Goal: Find contact information: Find contact information

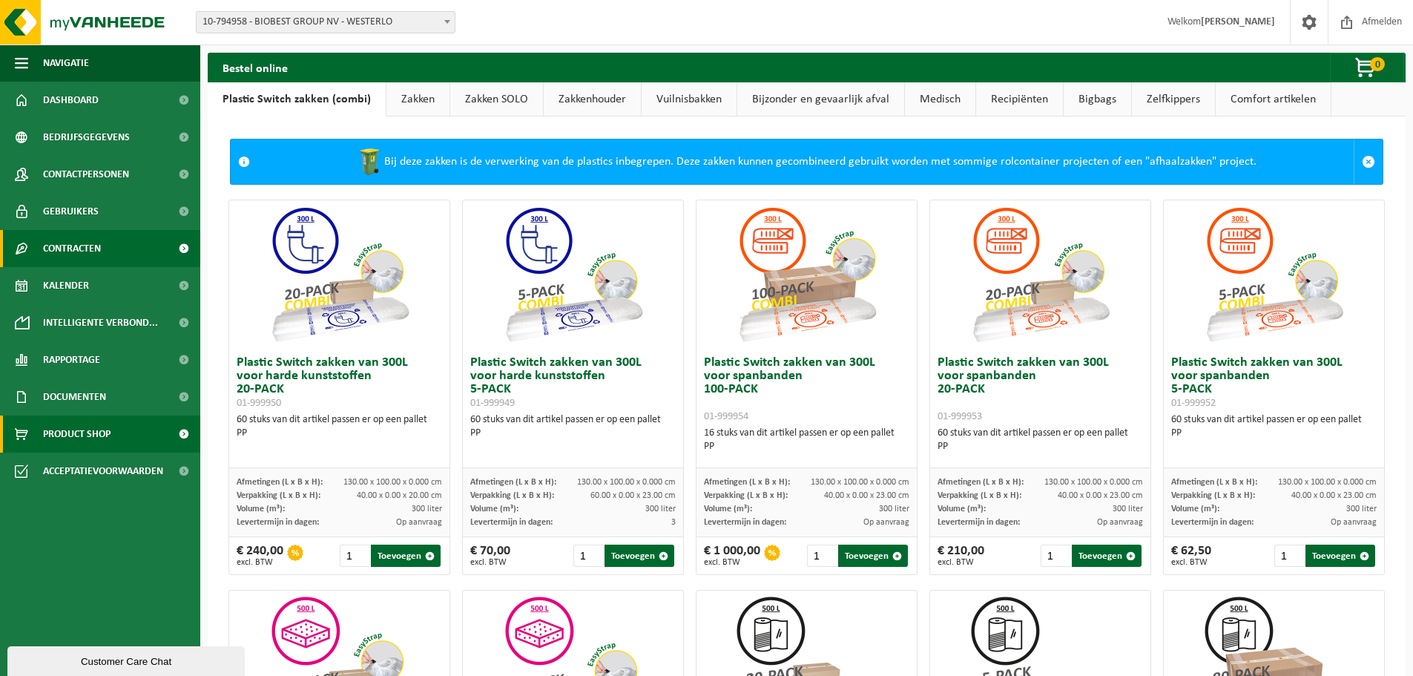
click at [100, 252] on span "Contracten" at bounding box center [72, 248] width 58 height 37
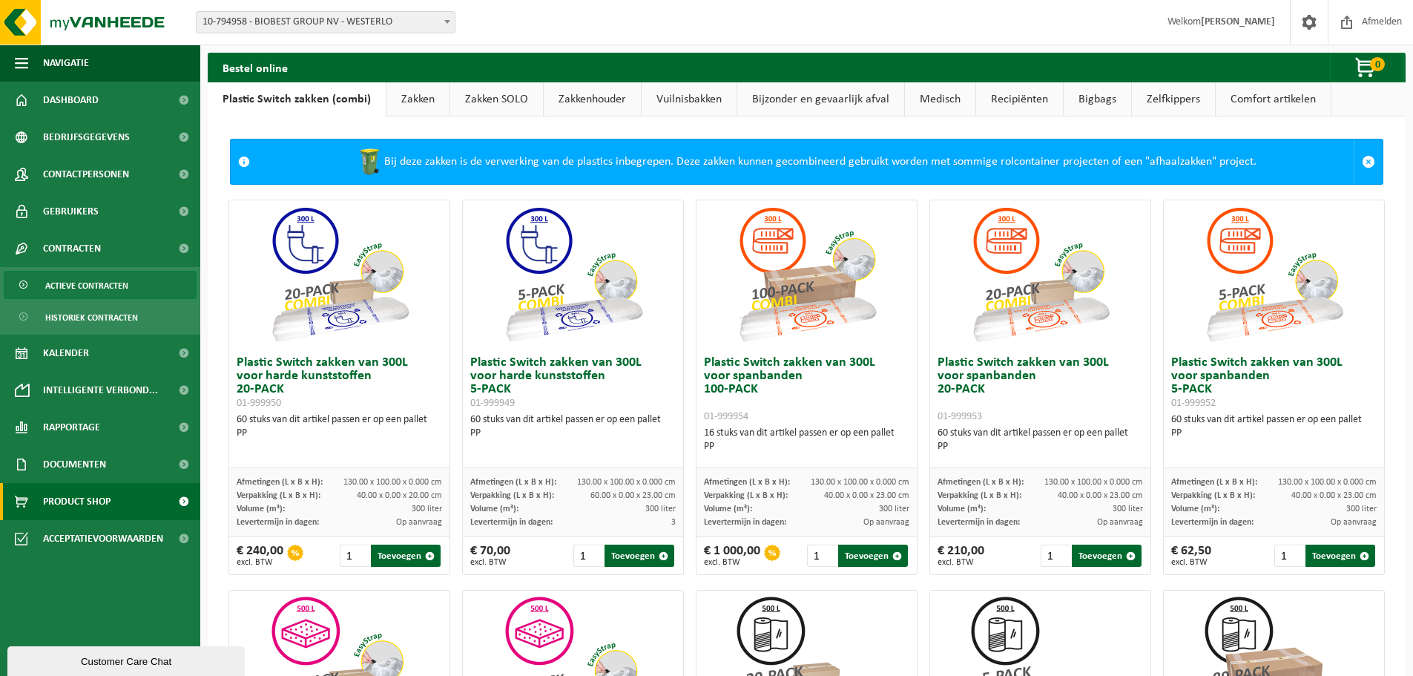
click at [115, 286] on span "Actieve contracten" at bounding box center [86, 286] width 83 height 28
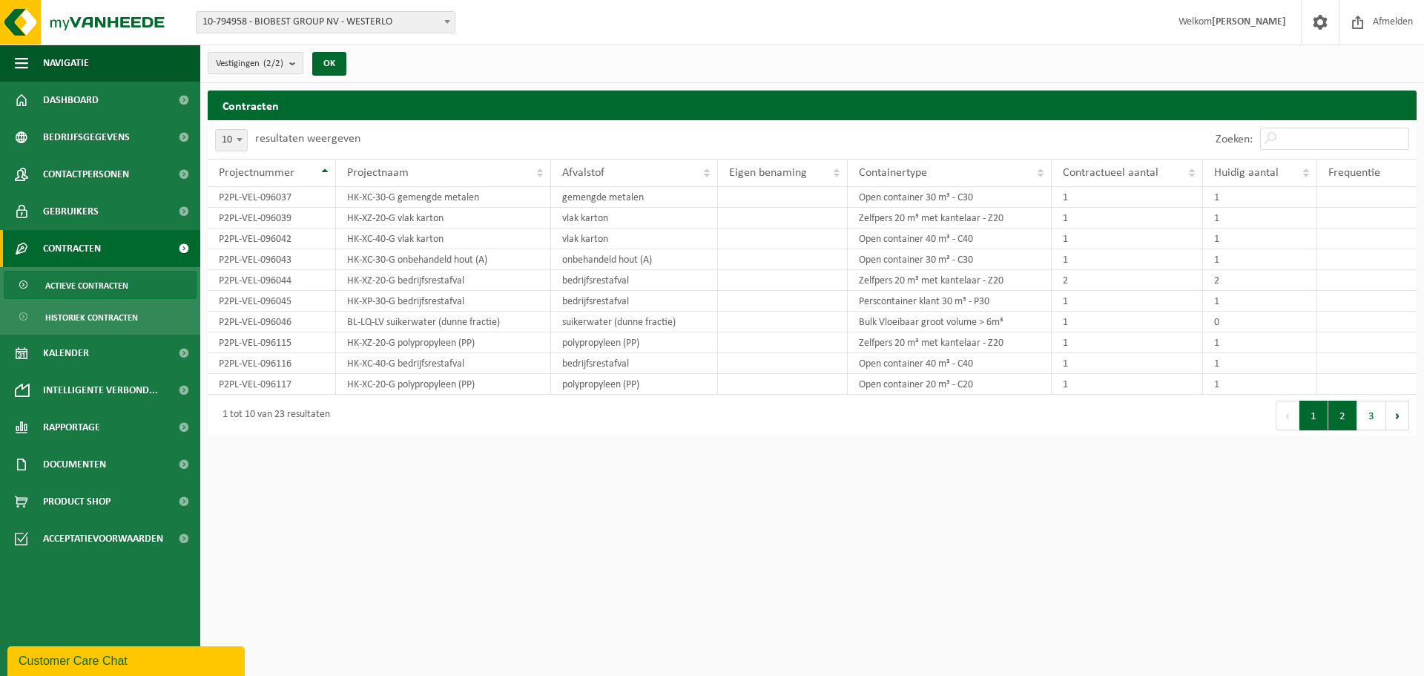
click at [1355, 416] on button "2" at bounding box center [1343, 416] width 29 height 30
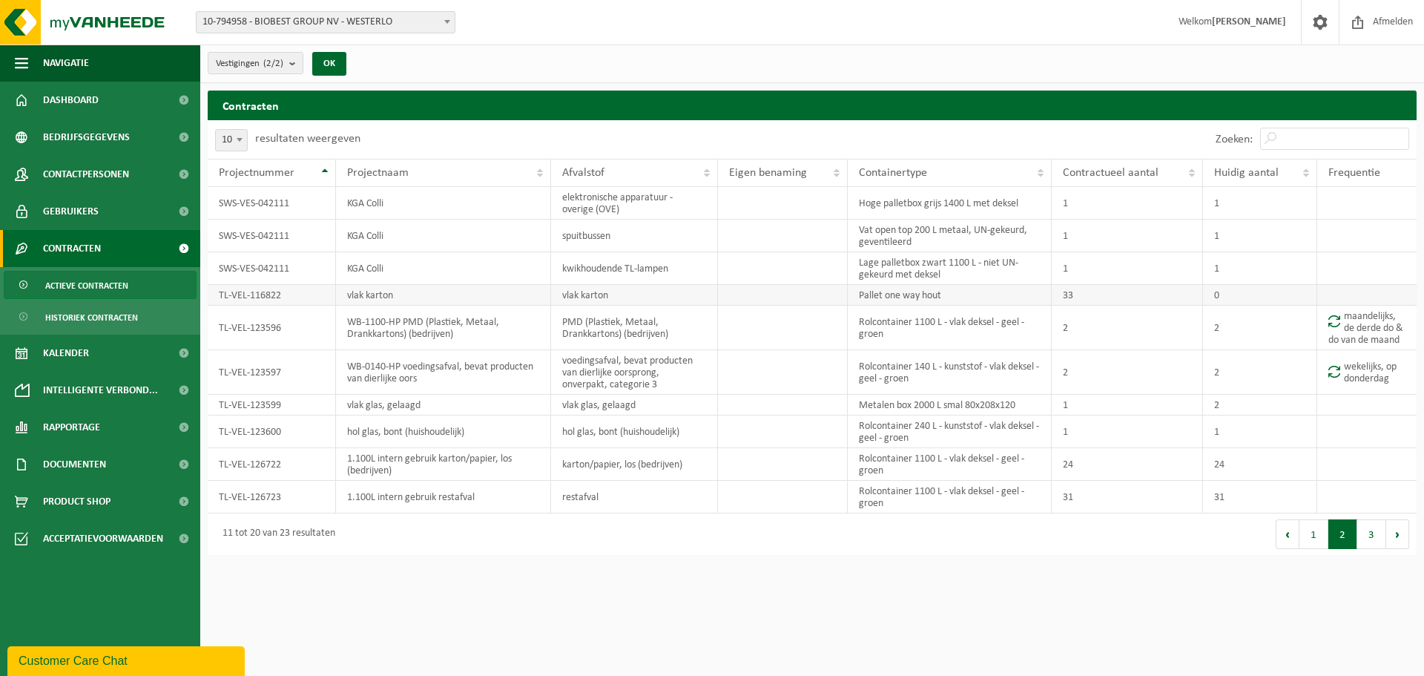
click at [1076, 295] on td "33" at bounding box center [1127, 295] width 151 height 21
click at [1372, 537] on button "3" at bounding box center [1372, 534] width 29 height 30
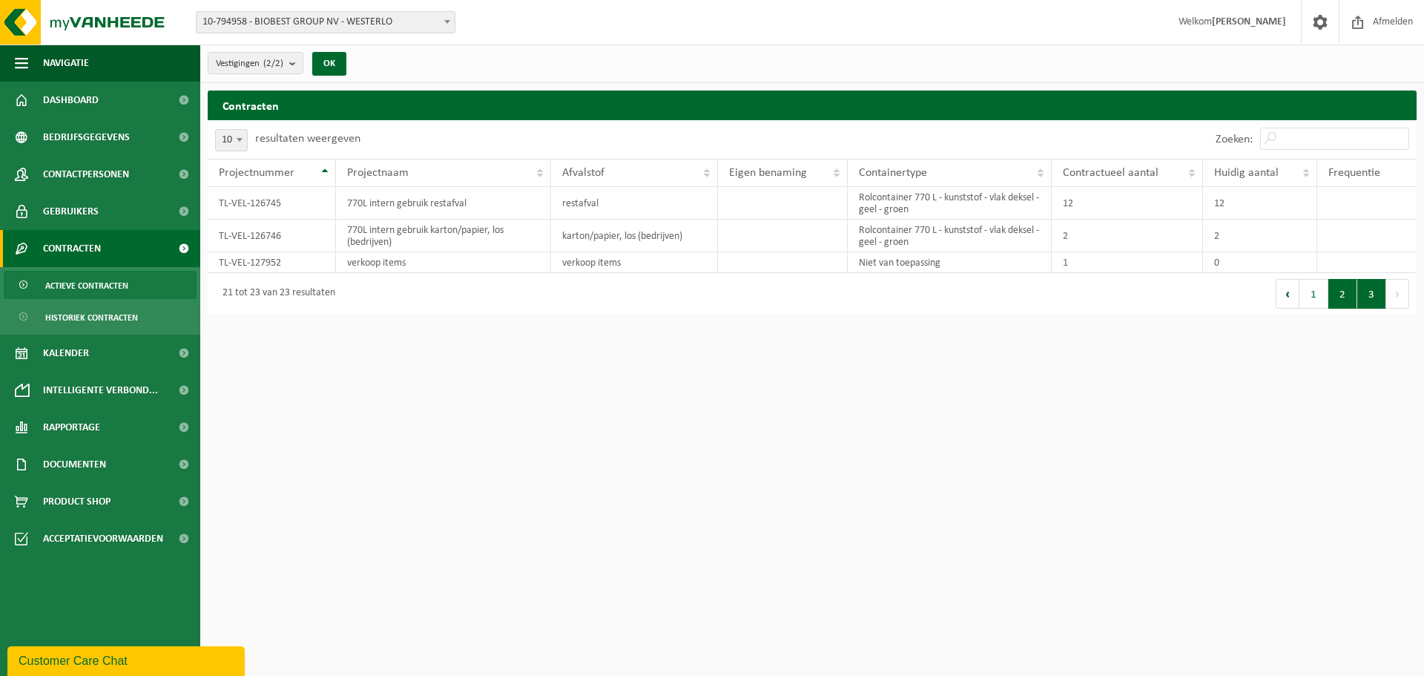
click at [1335, 295] on button "2" at bounding box center [1343, 294] width 29 height 30
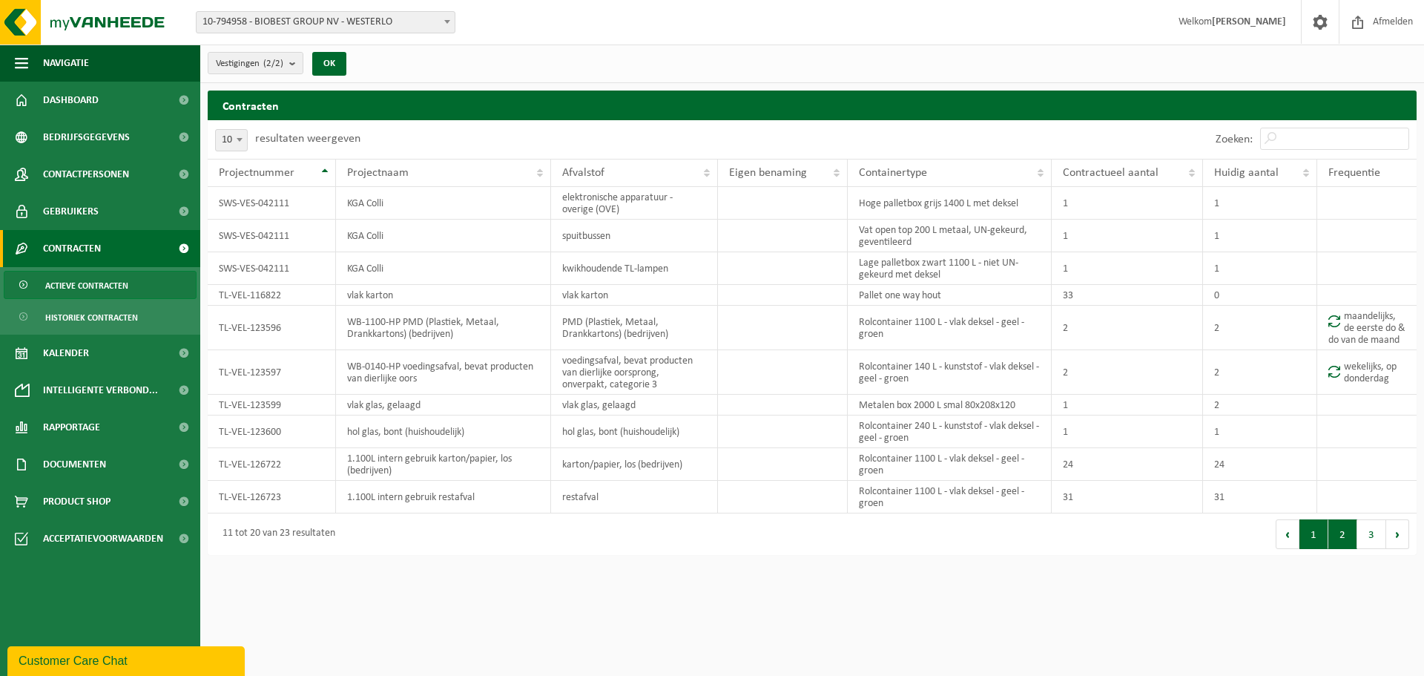
click at [1307, 549] on button "1" at bounding box center [1314, 534] width 29 height 30
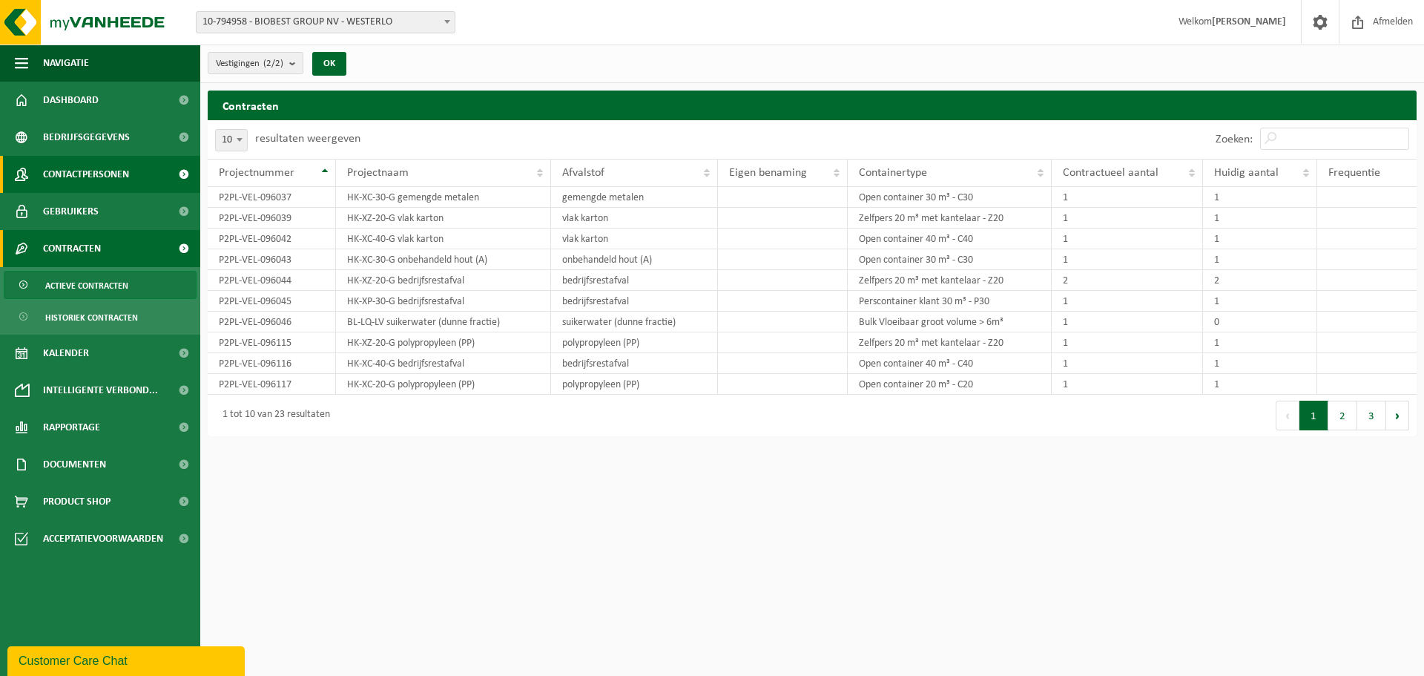
click at [103, 170] on span "Contactpersonen" at bounding box center [86, 174] width 86 height 37
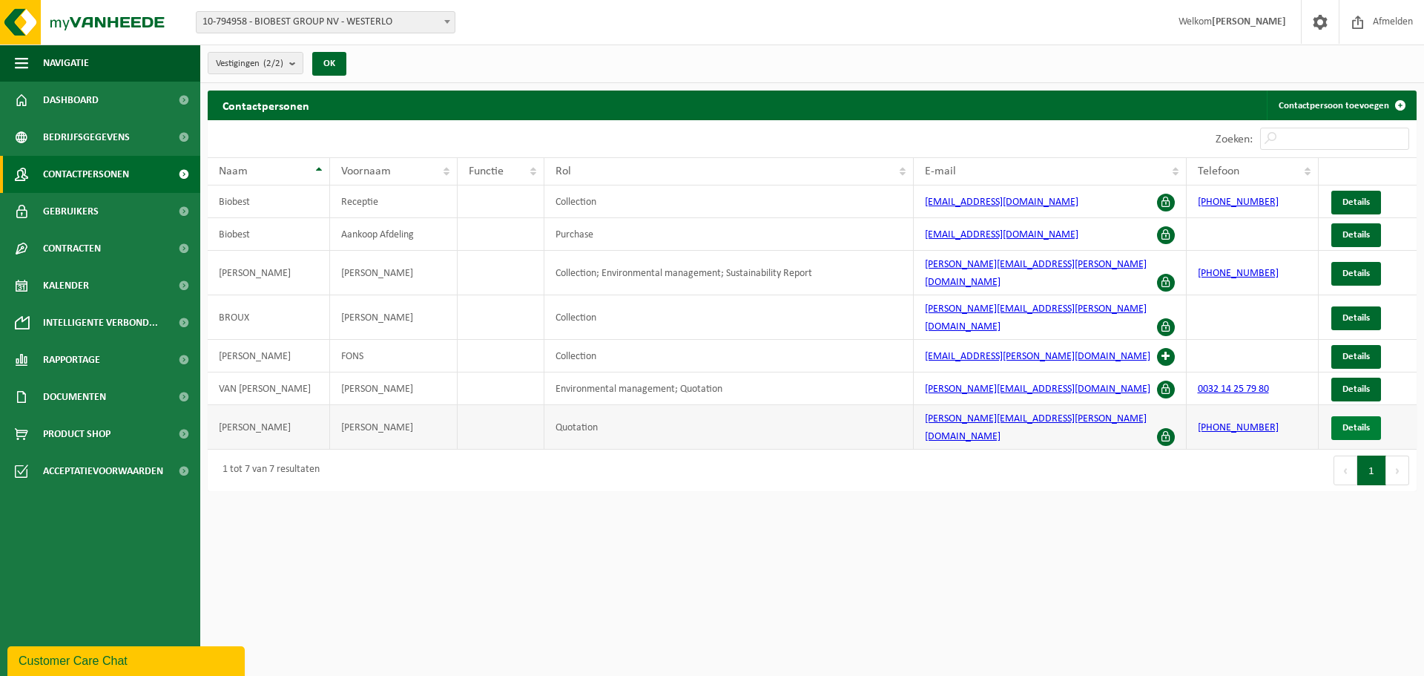
click at [1347, 423] on span "Details" at bounding box center [1356, 428] width 27 height 10
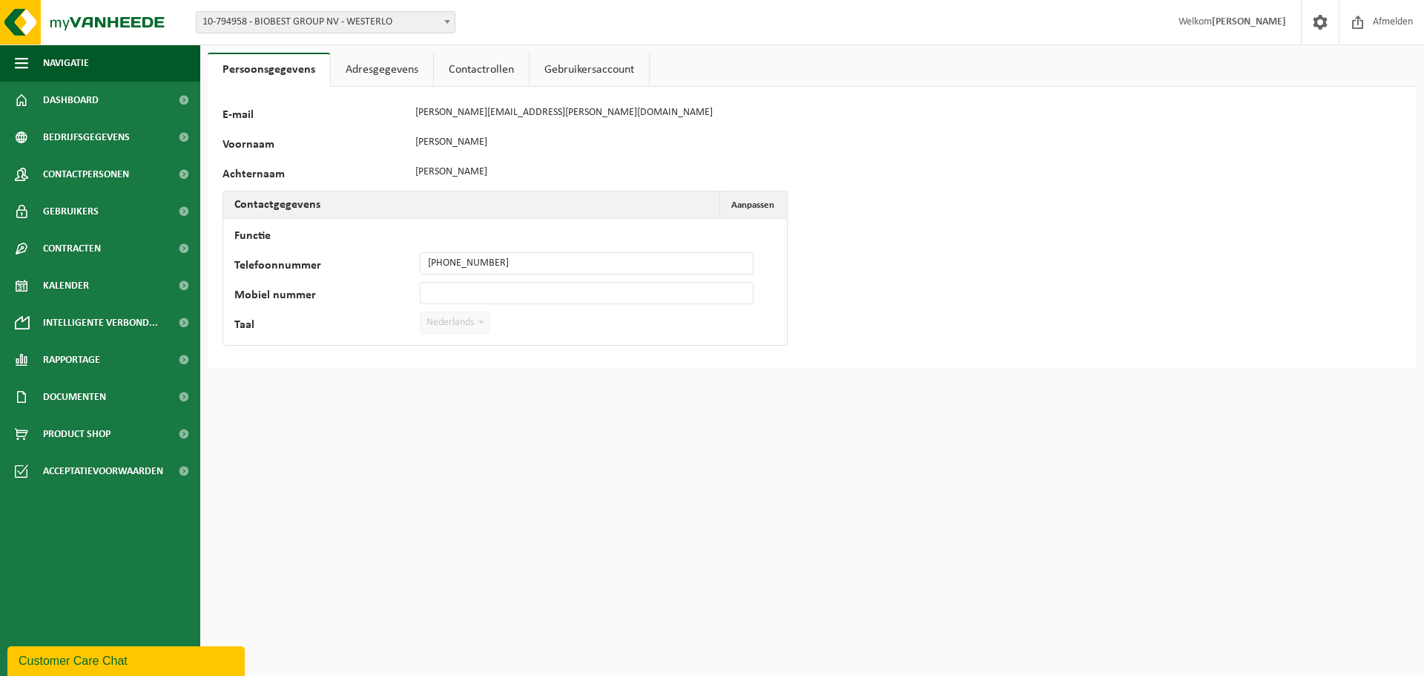
click at [482, 66] on link "Contactrollen" at bounding box center [481, 70] width 95 height 34
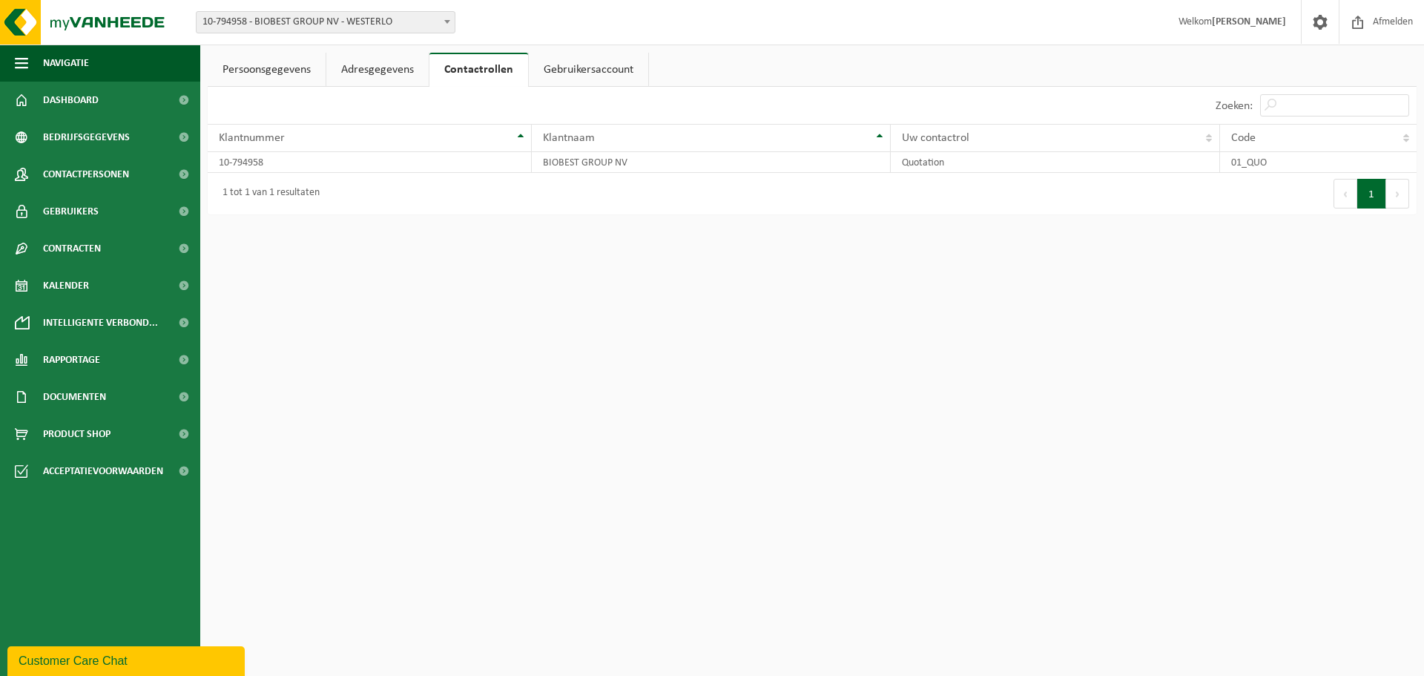
click at [582, 59] on link "Gebruikersaccount" at bounding box center [588, 70] width 119 height 34
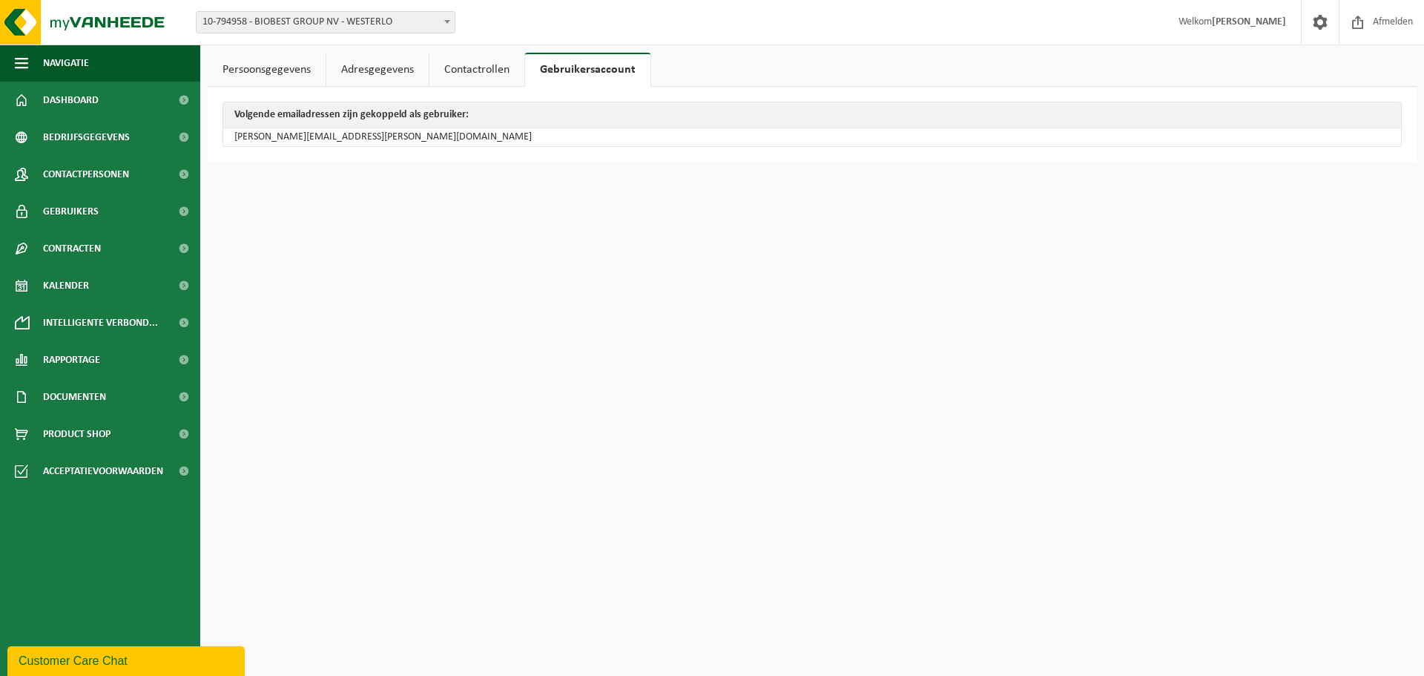
click at [474, 76] on link "Contactrollen" at bounding box center [477, 70] width 95 height 34
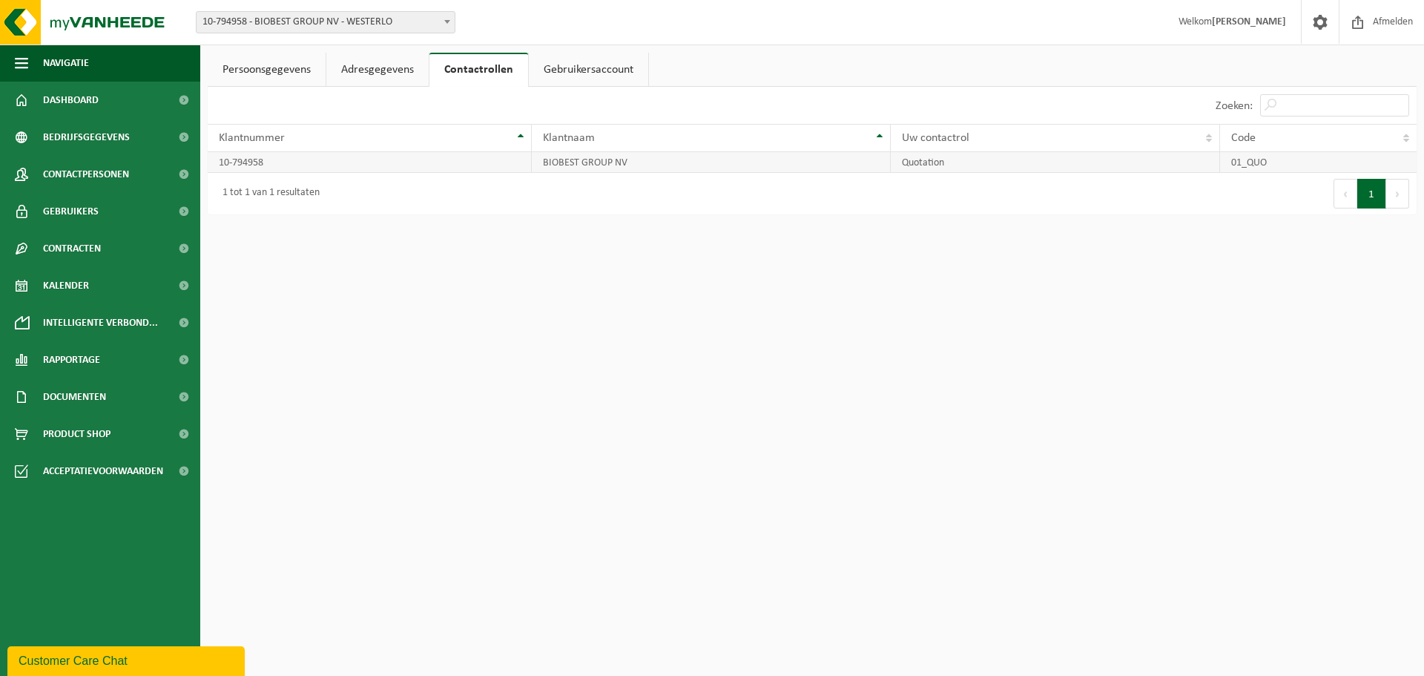
click at [372, 168] on td "10-794958" at bounding box center [370, 162] width 324 height 21
click at [359, 74] on link "Adresgegevens" at bounding box center [377, 70] width 102 height 34
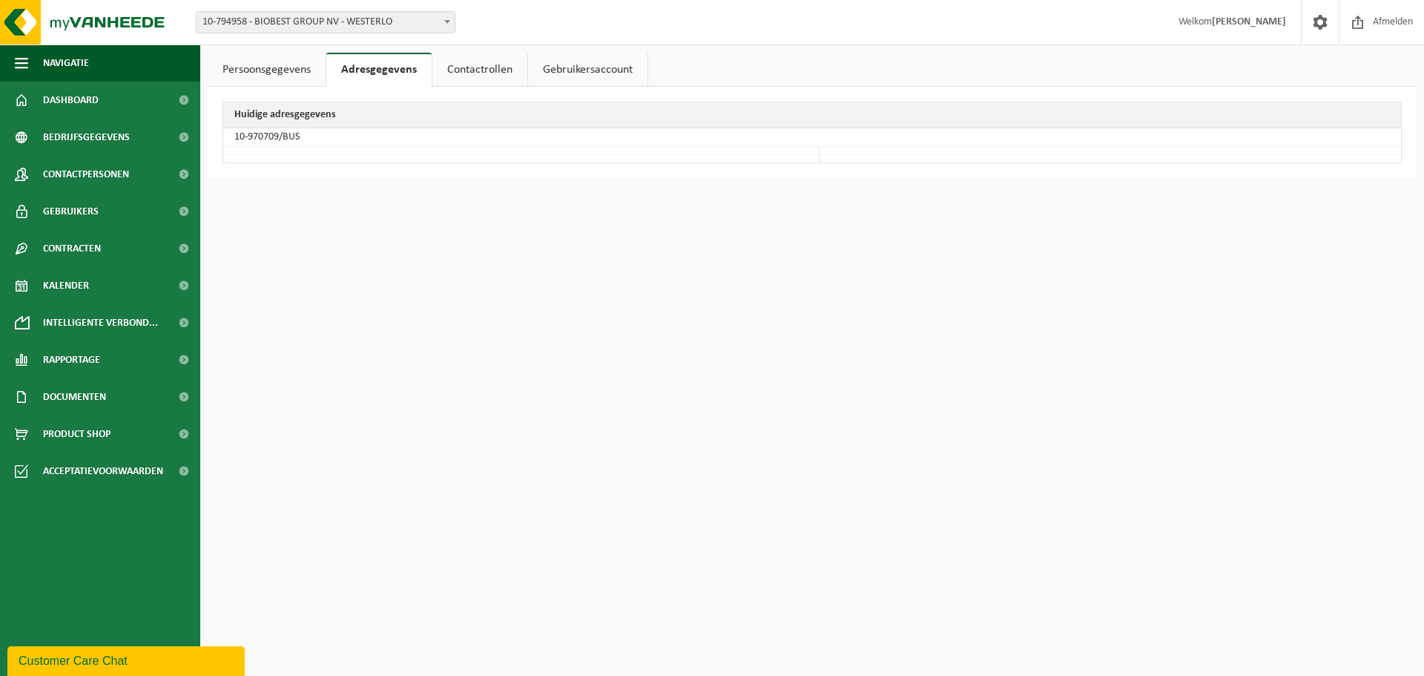
click at [284, 70] on link "Persoonsgegevens" at bounding box center [267, 70] width 118 height 34
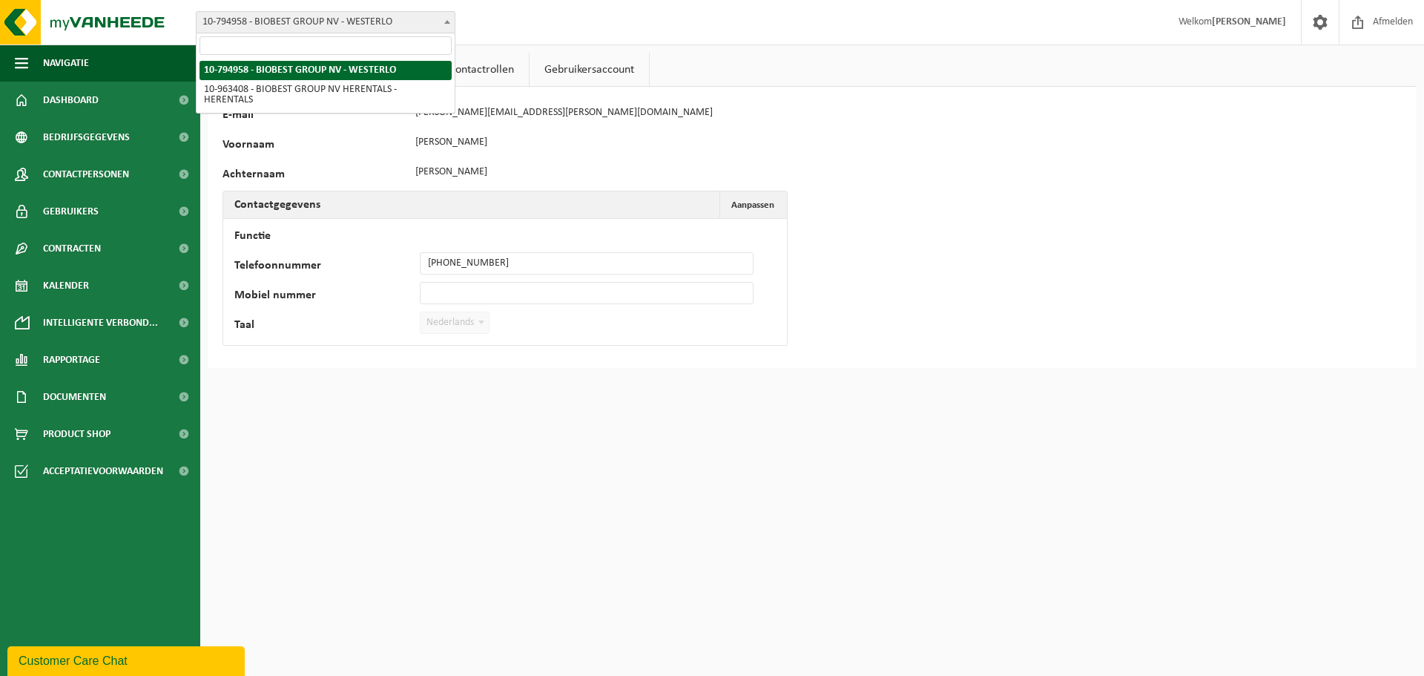
click at [258, 23] on span "10-794958 - BIOBEST GROUP NV - WESTERLO" at bounding box center [326, 22] width 258 height 21
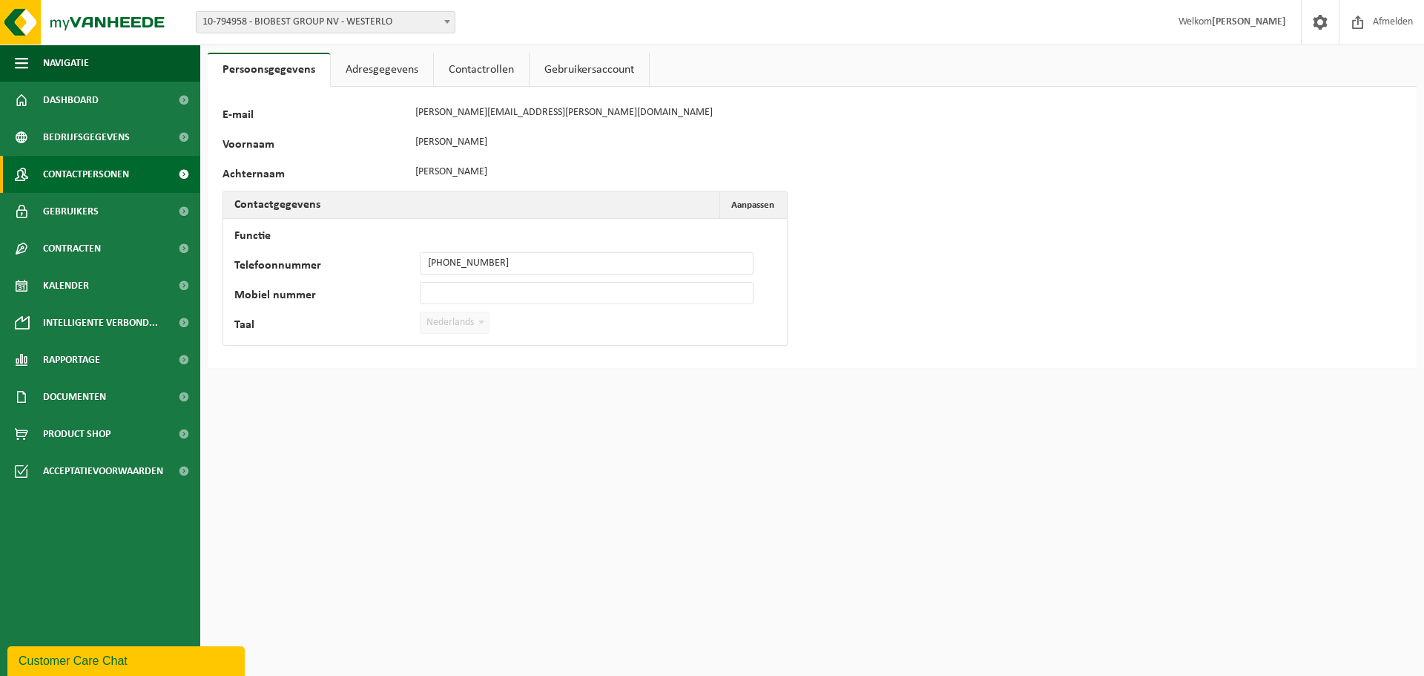
click at [114, 168] on span "Contactpersonen" at bounding box center [86, 174] width 86 height 37
